Goal: Navigation & Orientation: Find specific page/section

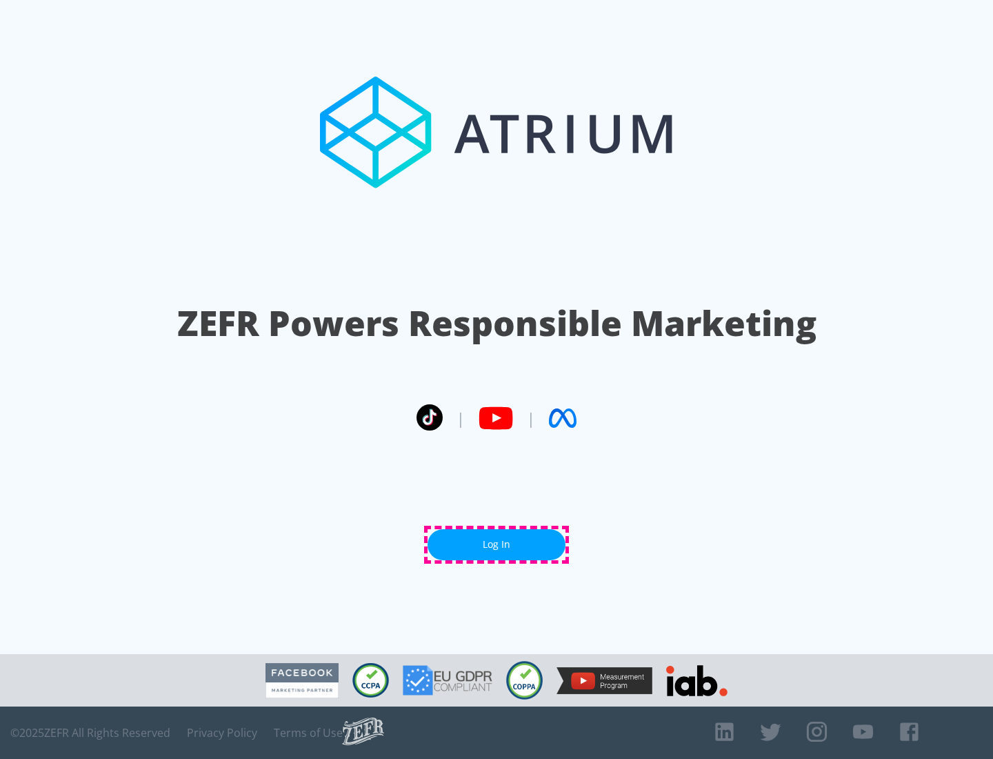
click at [497, 544] on link "Log In" at bounding box center [497, 544] width 138 height 31
